Goal: Transaction & Acquisition: Book appointment/travel/reservation

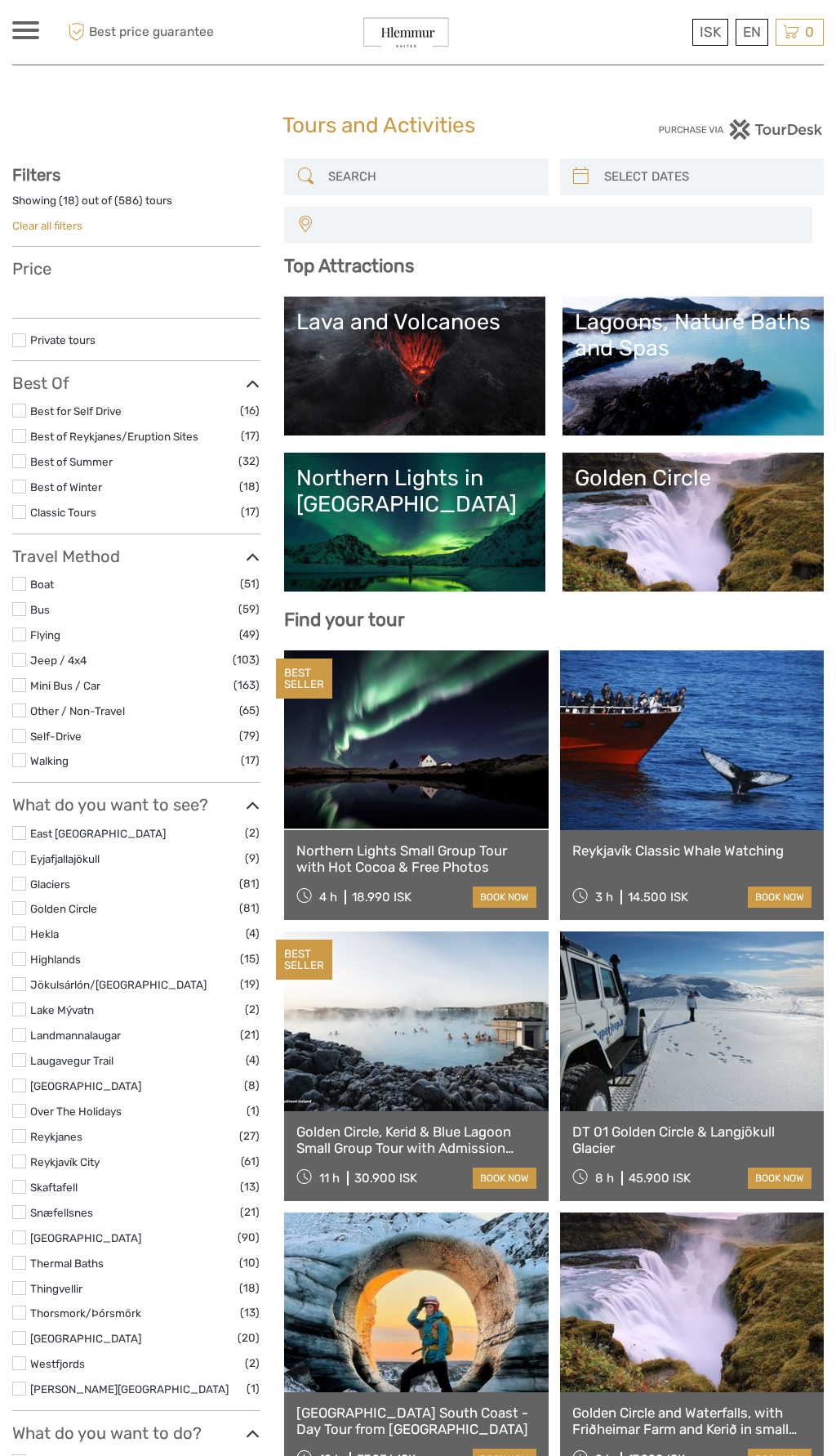
select select
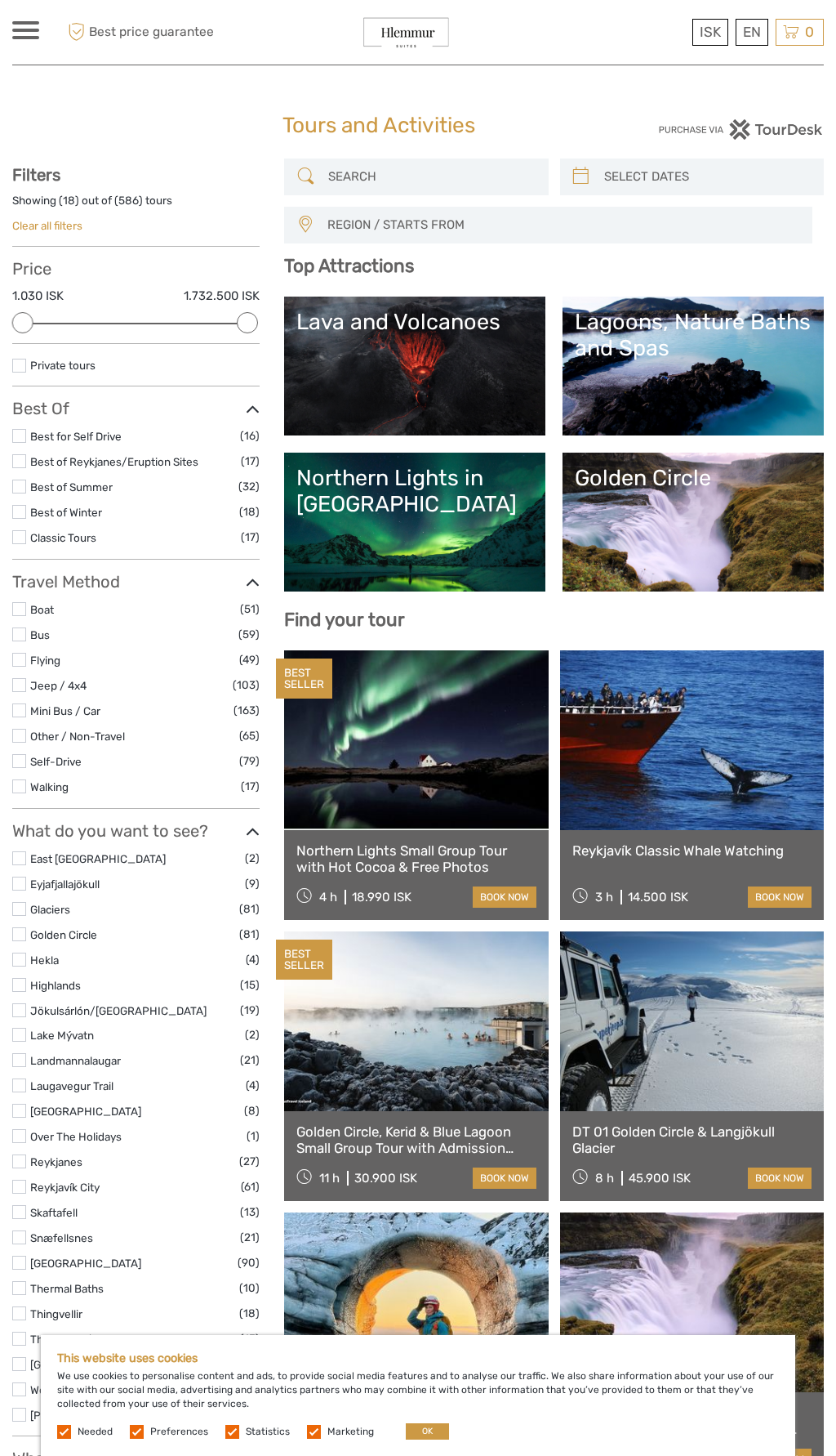
click at [23, 605] on label at bounding box center [19, 609] width 14 height 14
click at [0, 0] on input "checkbox" at bounding box center [0, 0] width 0 height 0
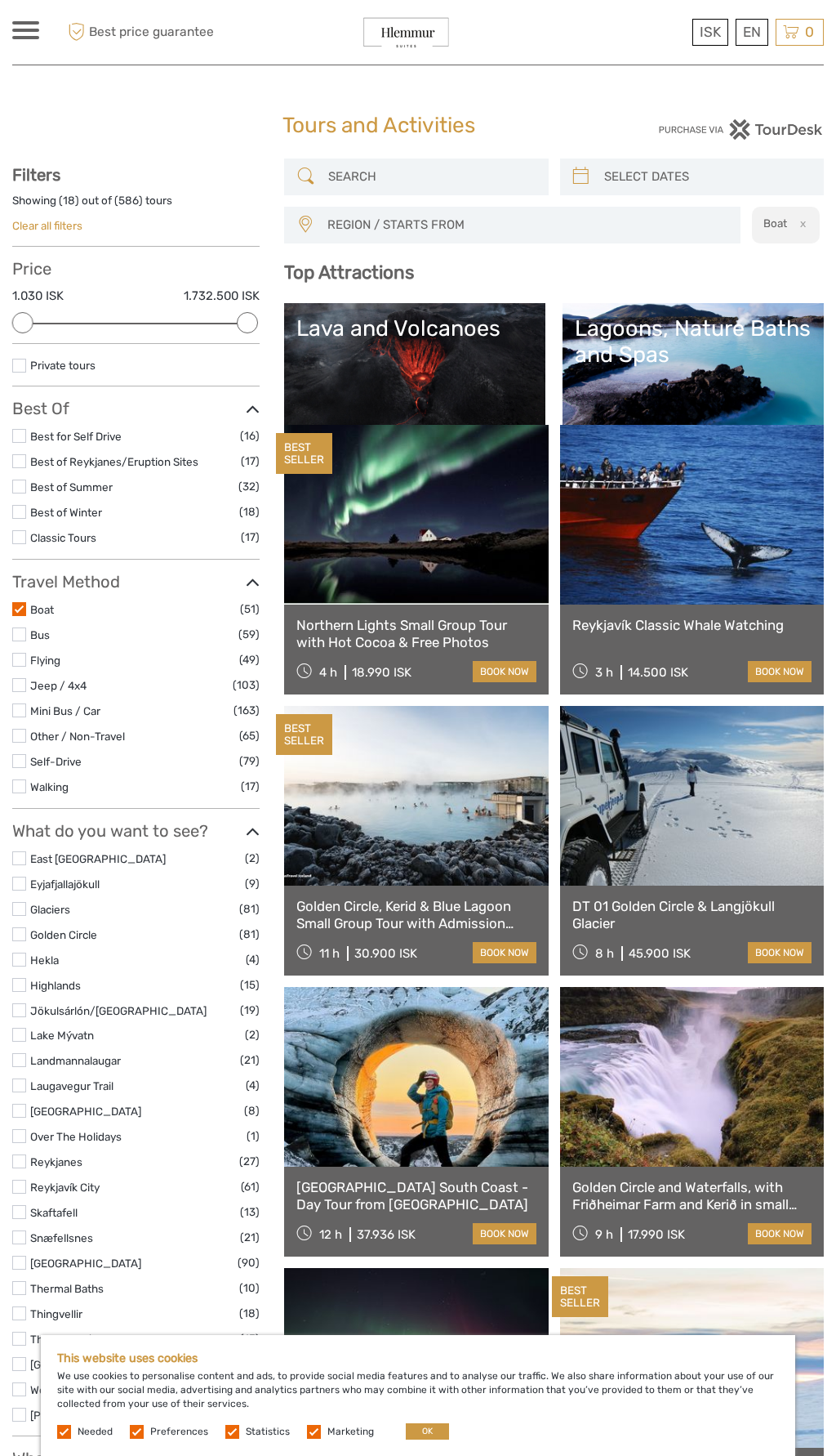
click at [23, 728] on label at bounding box center [19, 735] width 14 height 14
click at [0, 0] on input "checkbox" at bounding box center [0, 0] width 0 height 0
click at [31, 729] on link "Other / Non-Travel" at bounding box center [77, 736] width 95 height 13
click at [23, 728] on label at bounding box center [19, 735] width 14 height 14
click at [0, 0] on input "checkbox" at bounding box center [0, 0] width 0 height 0
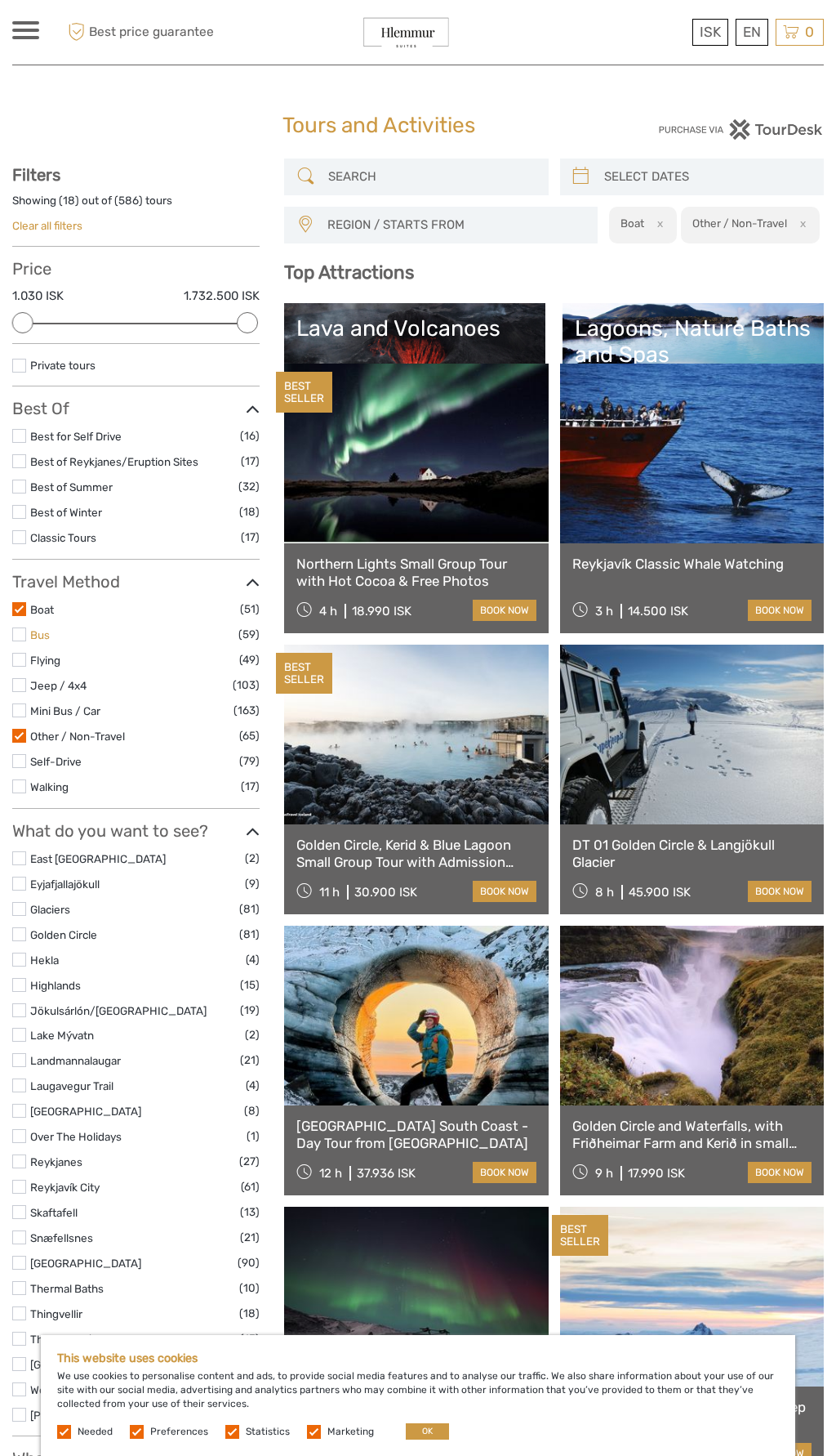
click at [33, 628] on link "Bus" at bounding box center [40, 635] width 20 height 13
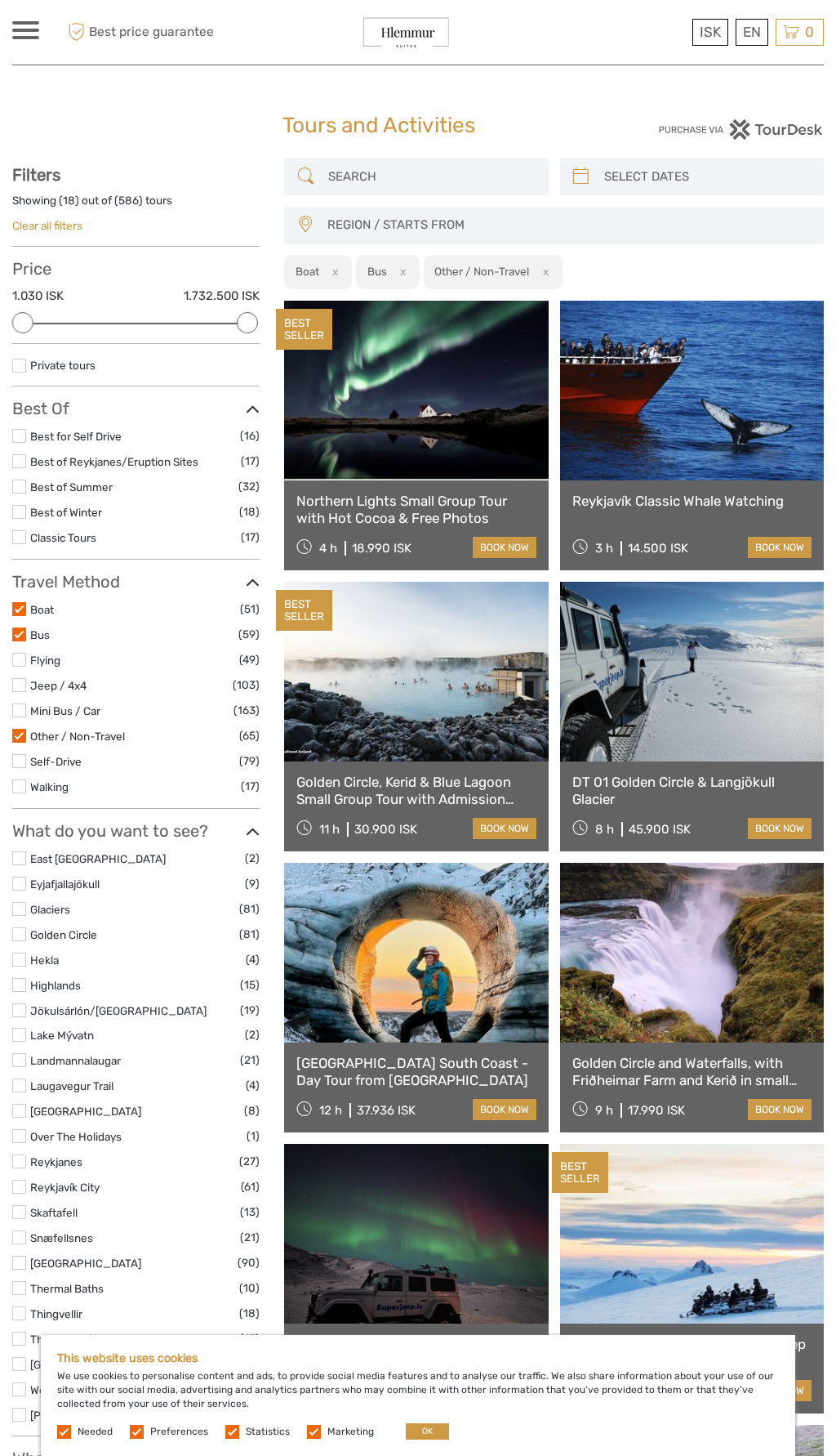
click at [22, 627] on label at bounding box center [19, 634] width 14 height 14
click at [0, 0] on input "checkbox" at bounding box center [0, 0] width 0 height 0
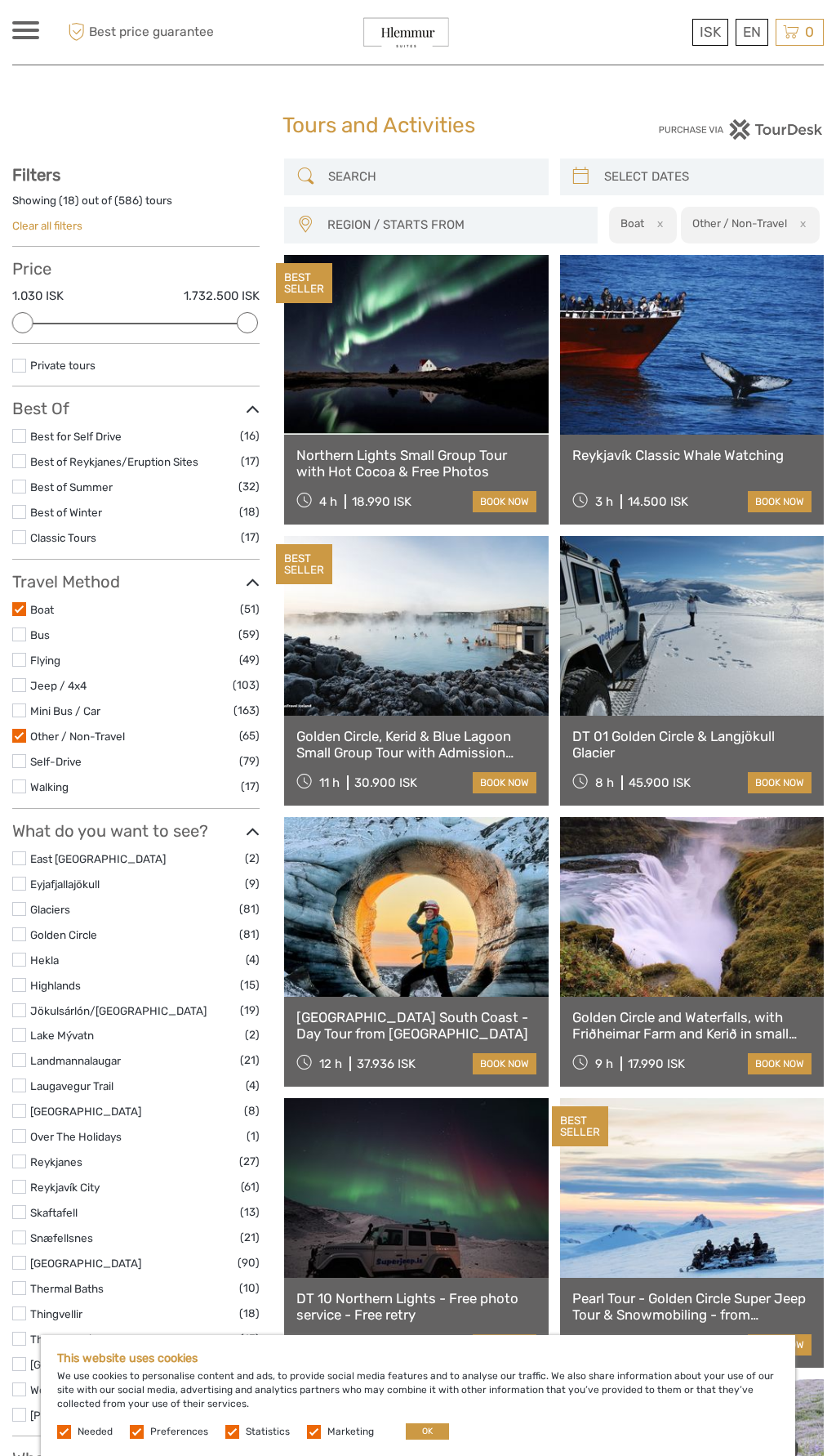
scroll to position [92, 0]
